Goal: Navigation & Orientation: Go to known website

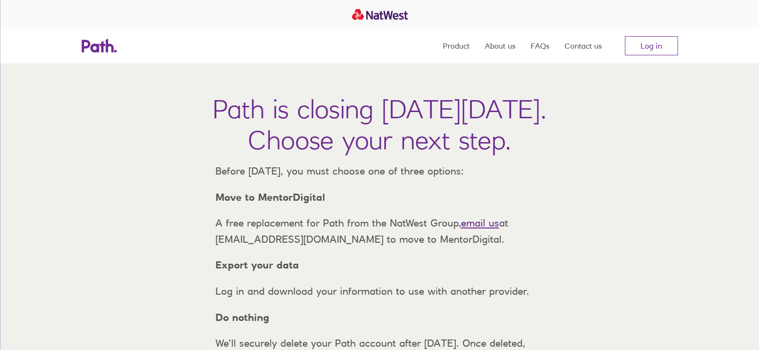
click at [655, 57] on nav "Product About us FAQs Contact us Log in" at bounding box center [560, 46] width 235 height 34
click at [650, 44] on link "Log in" at bounding box center [650, 45] width 53 height 19
